Goal: Book appointment/travel/reservation

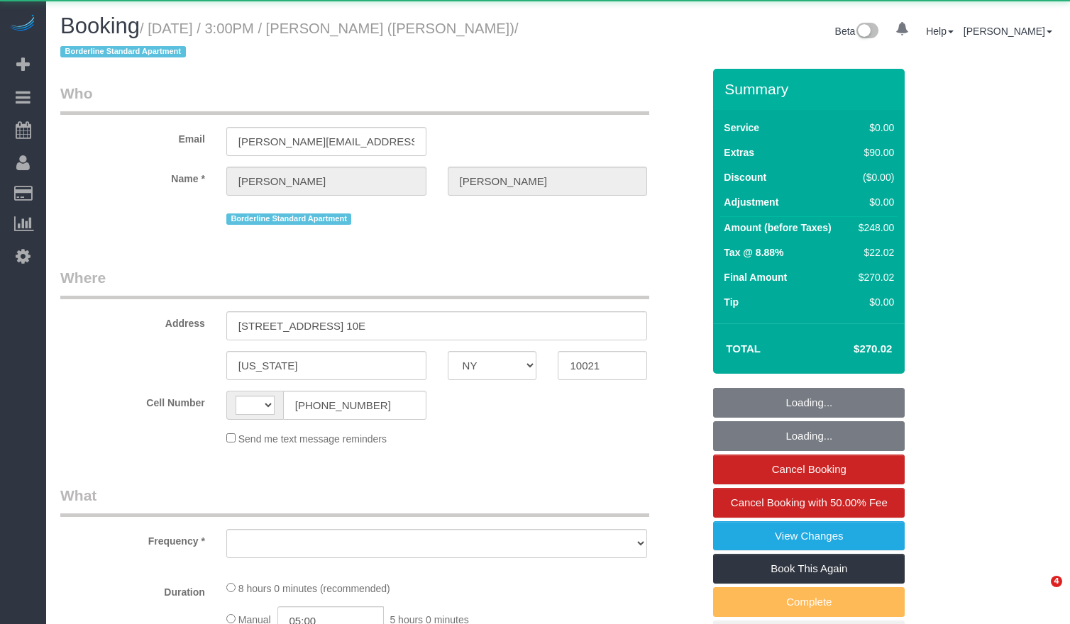
select select "NY"
select select "string:[GEOGRAPHIC_DATA]"
select select "object:434"
select select "2"
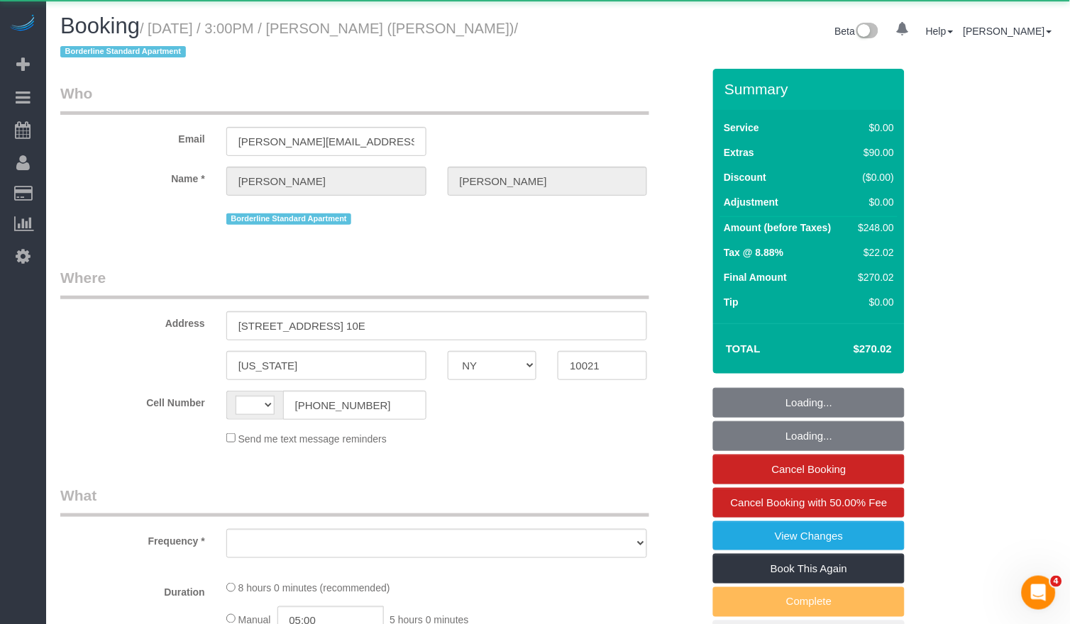
select select "number:89"
select select "number:90"
select select "number:15"
select select "number:6"
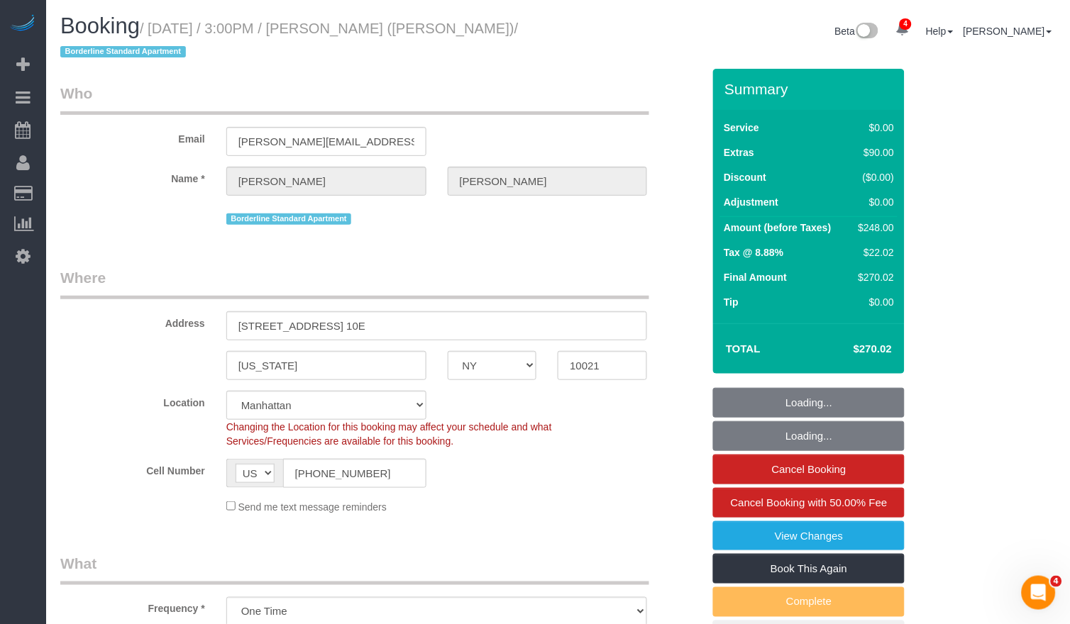
select select "object:976"
select select "string:stripe-pm_1R58S94VGloSiKo7oTDM75CS"
select select "spot1"
select select "2"
